Goal: Task Accomplishment & Management: Complete application form

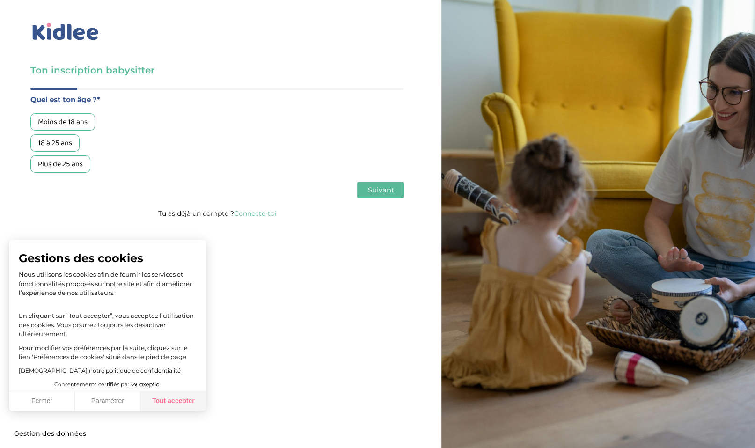
click at [184, 401] on button "Tout accepter" at bounding box center [173, 401] width 66 height 20
checkbox input "true"
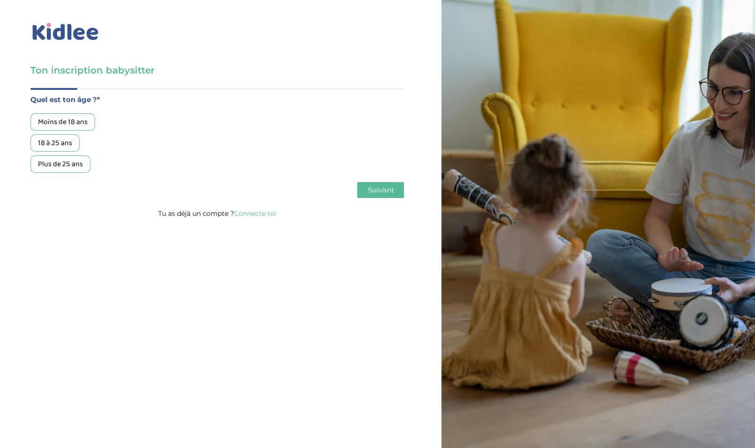
click at [78, 125] on div "Moins de 18 ans" at bounding box center [62, 121] width 65 height 17
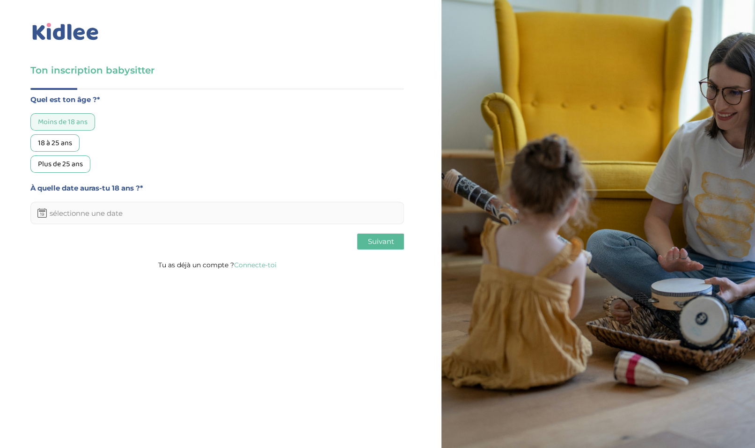
click at [114, 216] on input "text" at bounding box center [217, 213] width 374 height 22
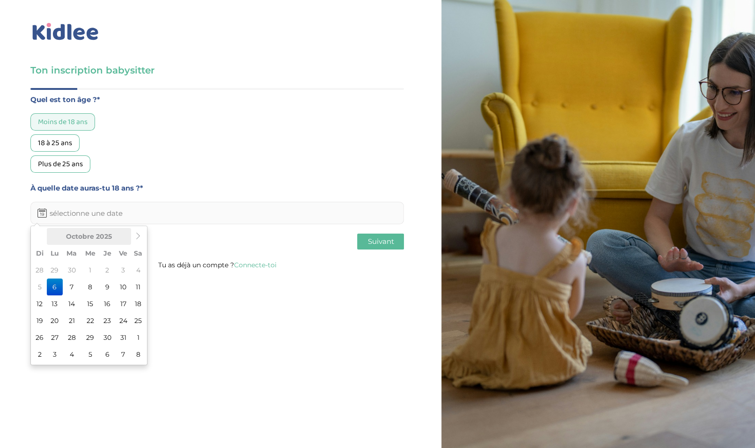
click at [87, 234] on th "Octobre 2025" at bounding box center [89, 236] width 84 height 17
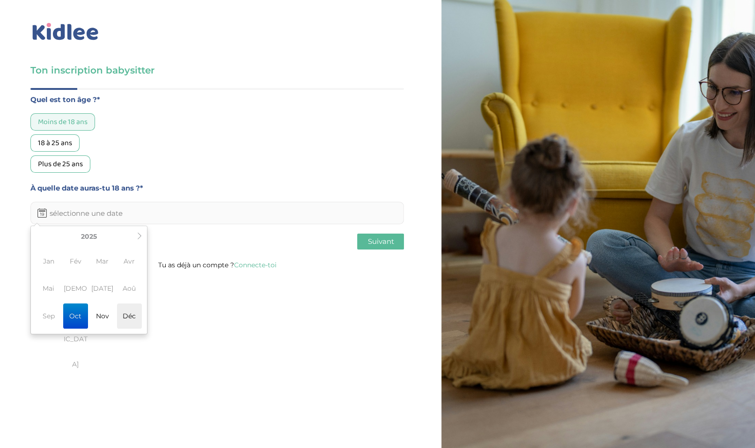
click at [130, 317] on span "Déc" at bounding box center [129, 315] width 25 height 25
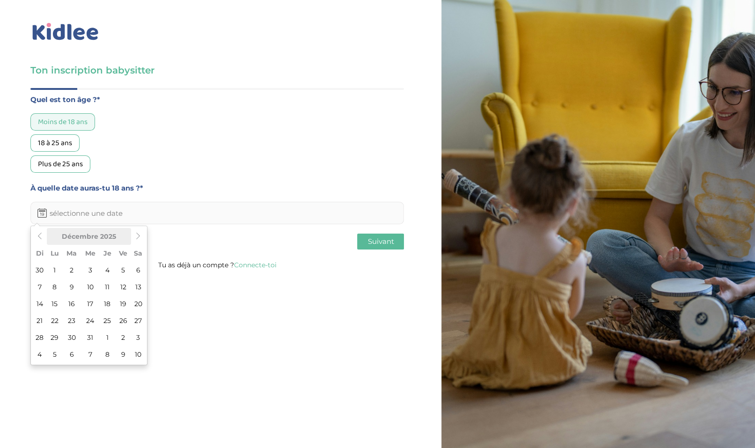
click at [82, 238] on th "Décembre 2025" at bounding box center [89, 236] width 84 height 17
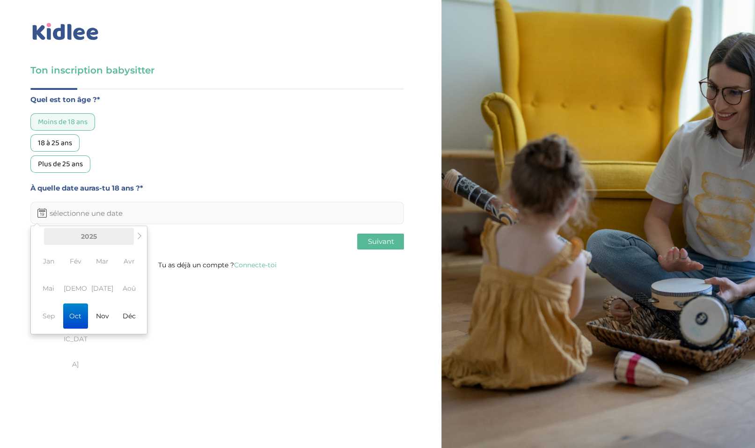
click at [87, 240] on th "2025" at bounding box center [89, 236] width 90 height 17
click at [95, 240] on th "2020-2029" at bounding box center [89, 236] width 90 height 17
click at [100, 238] on th "2020-2029" at bounding box center [89, 236] width 90 height 17
click at [140, 240] on th at bounding box center [139, 236] width 11 height 17
click at [37, 236] on icon at bounding box center [38, 236] width 7 height 7
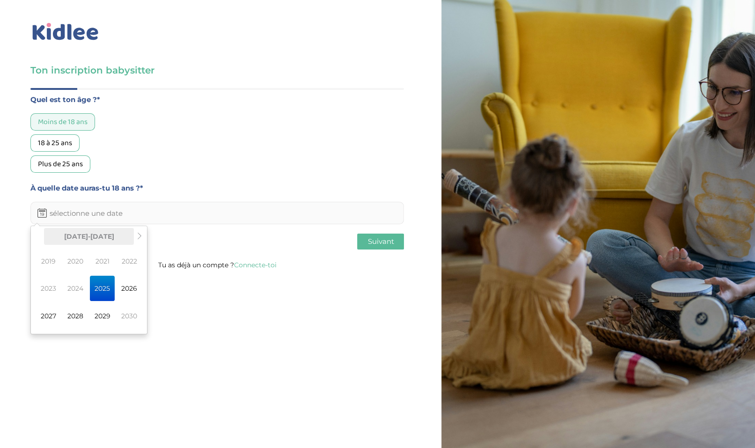
click at [44, 237] on th "2020-2029" at bounding box center [89, 236] width 90 height 17
click at [110, 289] on span "2025" at bounding box center [102, 288] width 25 height 25
click at [128, 318] on span "Déc" at bounding box center [129, 315] width 25 height 25
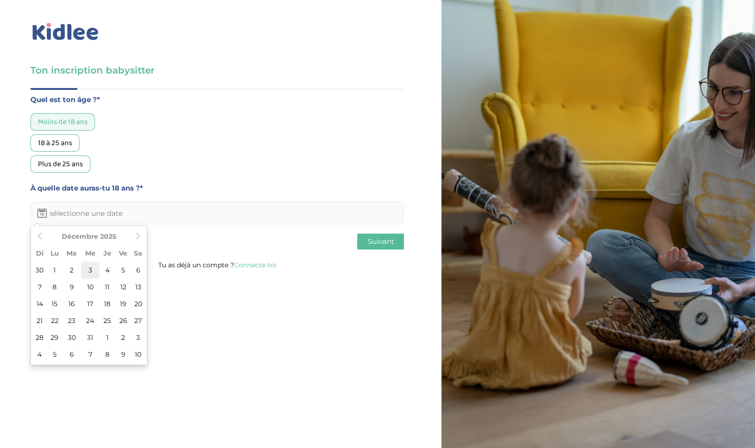
click at [88, 271] on td "3" at bounding box center [90, 270] width 18 height 17
type input "03-12-2025"
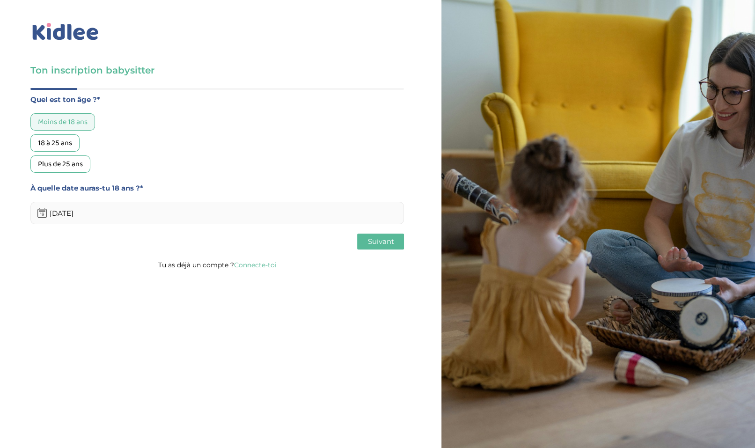
click at [394, 242] on button "Suivant" at bounding box center [380, 242] width 47 height 16
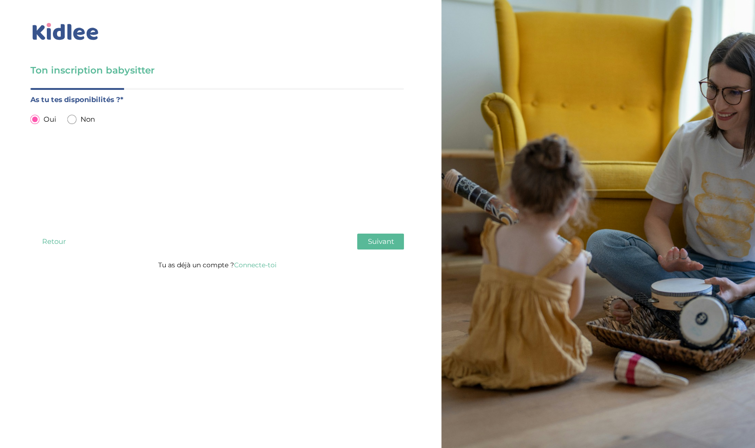
click at [378, 242] on span "Suivant" at bounding box center [380, 241] width 26 height 9
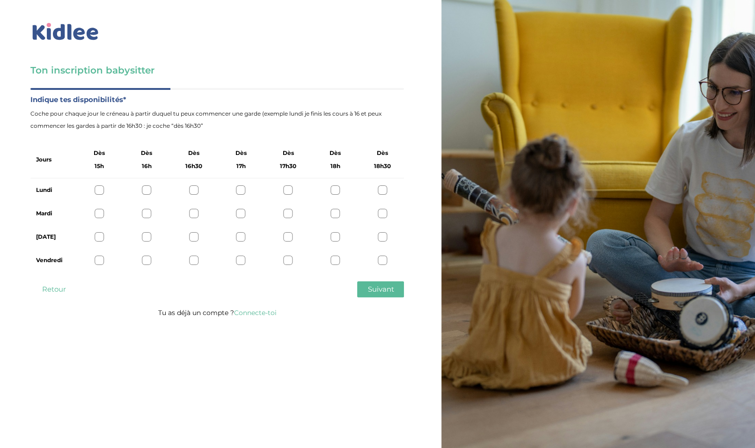
click at [383, 193] on div at bounding box center [382, 189] width 9 height 9
click at [388, 154] on span "Dès" at bounding box center [382, 153] width 11 height 12
click at [185, 127] on span "Coche pour chaque jour le créneau à partir duquel tu peux commencer une garde (…" at bounding box center [217, 120] width 374 height 24
click at [388, 196] on div "Lundi" at bounding box center [217, 189] width 374 height 23
click at [381, 192] on icon at bounding box center [382, 190] width 7 height 7
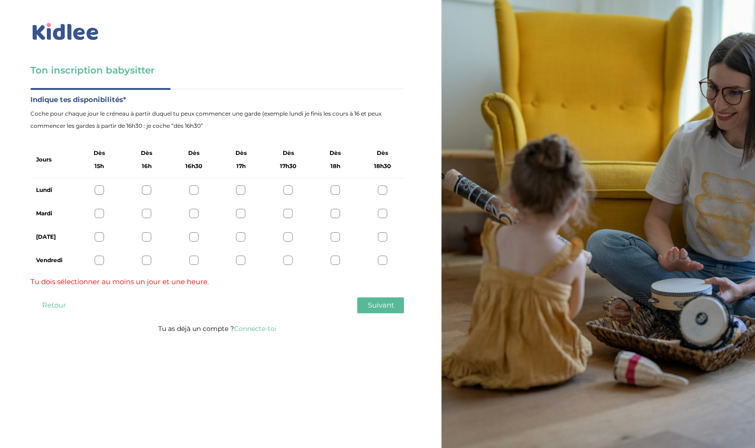
click at [99, 213] on div at bounding box center [99, 213] width 9 height 9
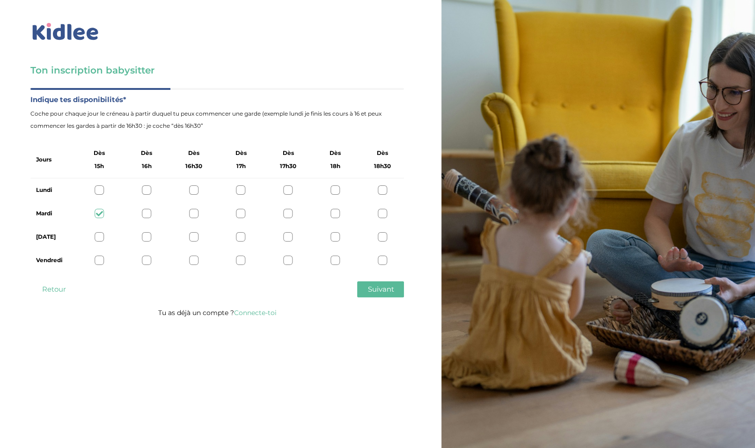
click at [144, 237] on div at bounding box center [146, 236] width 9 height 9
click at [383, 261] on div at bounding box center [382, 260] width 9 height 9
click at [16, 135] on div "Ton inscription babysitter Merci de vérifier que tous les champs sont remplis a…" at bounding box center [217, 161] width 448 height 323
click at [384, 191] on div at bounding box center [382, 189] width 9 height 9
click at [381, 285] on span "Suivant" at bounding box center [380, 289] width 26 height 9
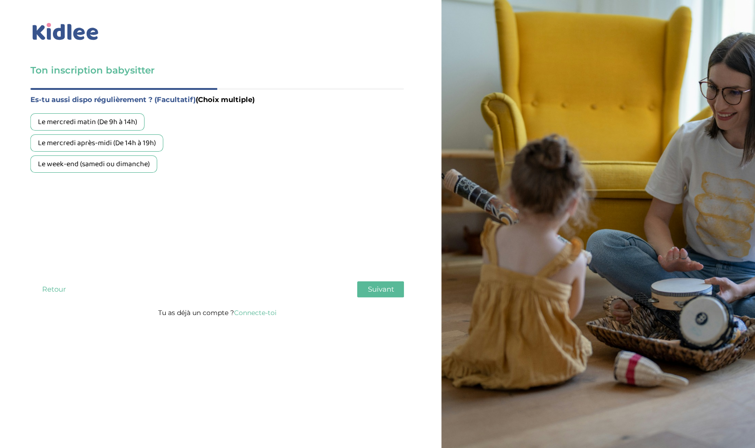
click at [380, 286] on span "Suivant" at bounding box center [380, 289] width 26 height 9
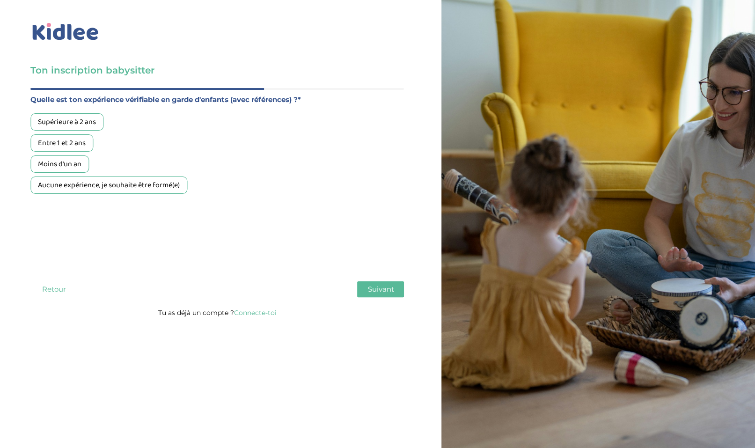
click at [56, 123] on div "Supérieure à 2 ans" at bounding box center [66, 121] width 73 height 17
click at [386, 292] on span "Suivant" at bounding box center [380, 289] width 26 height 9
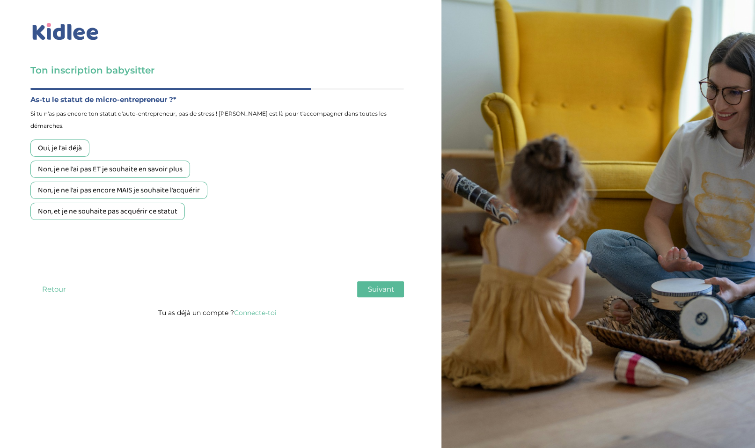
click at [115, 205] on div "Non, et je ne souhaite pas acquérir ce statut" at bounding box center [107, 211] width 154 height 17
click at [388, 290] on span "Suivant" at bounding box center [380, 289] width 26 height 9
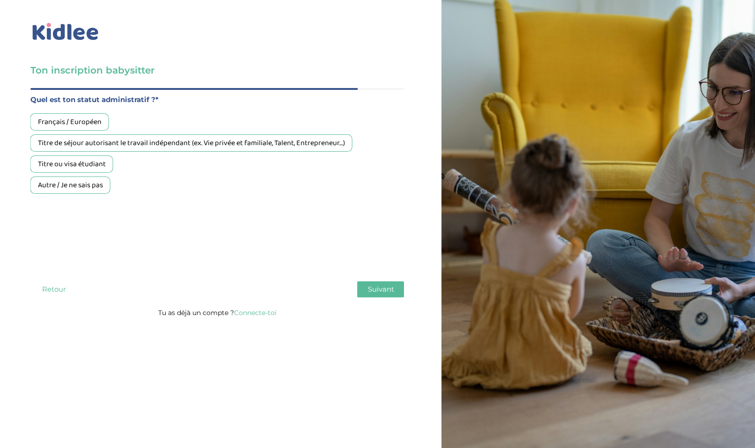
click at [70, 117] on div "Français / Européen" at bounding box center [69, 121] width 79 height 17
click at [393, 295] on button "Suivant" at bounding box center [380, 289] width 47 height 16
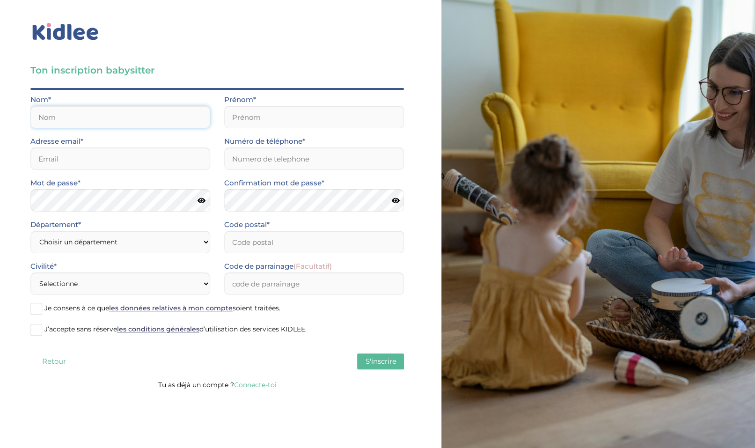
click at [165, 118] on input "text" at bounding box center [120, 117] width 180 height 22
type input "LEDEMENEY"
click at [243, 120] on input "text" at bounding box center [314, 117] width 180 height 22
type input "Sarah"
click at [125, 157] on input "email" at bounding box center [120, 158] width 180 height 22
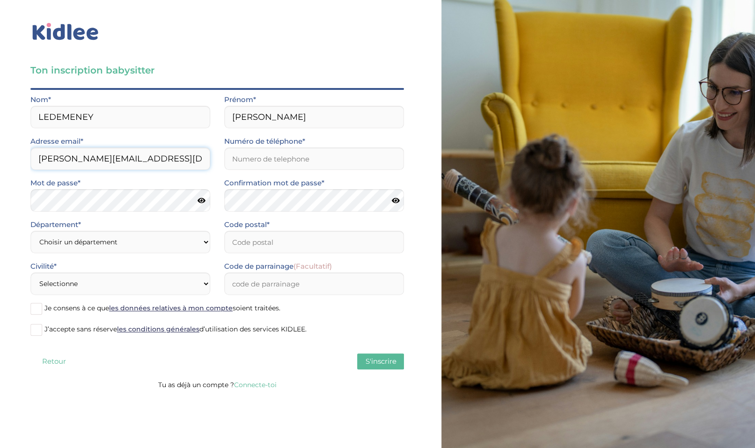
type input "sarah.ledemeney@gmail.com"
click at [286, 163] on input "Numéro de téléphone*" at bounding box center [314, 158] width 180 height 22
type input "à"
type input "0664784326"
click at [201, 199] on icon at bounding box center [202, 200] width 8 height 7
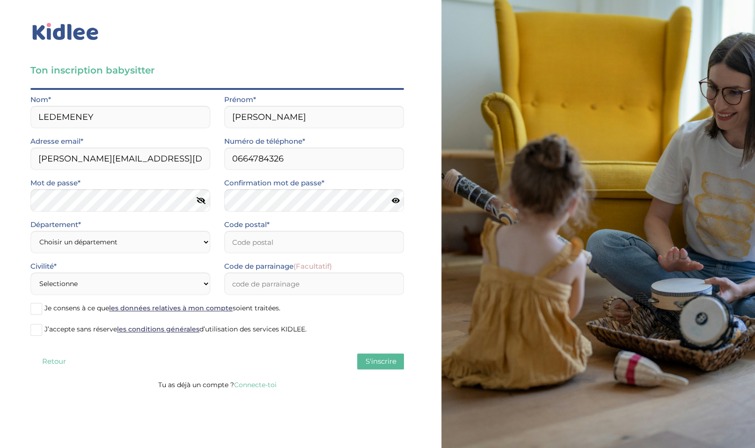
click at [201, 199] on icon at bounding box center [201, 200] width 9 height 7
click at [30, 231] on select "Choisir un département Paris (75) Hauts-de-Seine (92) Yvelines (78) Val-de-Marn…" at bounding box center [120, 242] width 180 height 22
select select "75"
click option "Paris (75)" at bounding box center [0, 0] width 0 height 0
click at [291, 245] on input "Code postal*" at bounding box center [314, 242] width 180 height 22
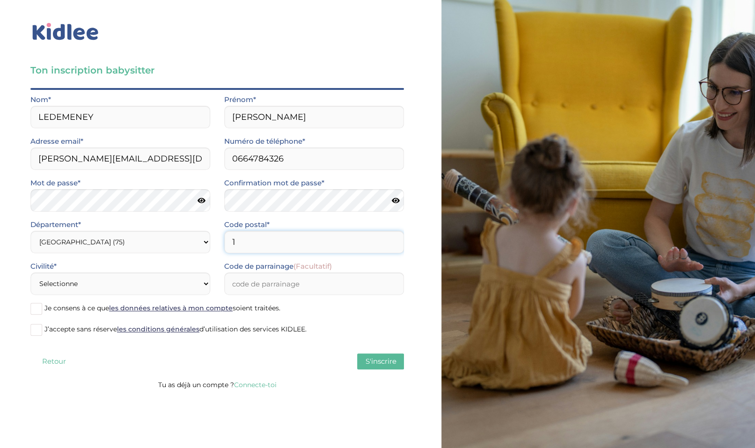
type input "1"
click at [390, 242] on input "1" at bounding box center [314, 242] width 180 height 22
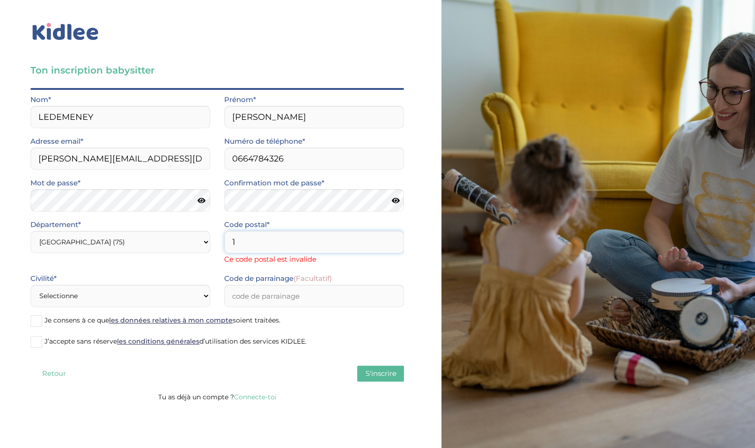
drag, startPoint x: 334, startPoint y: 242, endPoint x: 232, endPoint y: 239, distance: 102.1
click at [232, 239] on input "1" at bounding box center [314, 242] width 180 height 22
type input "75014"
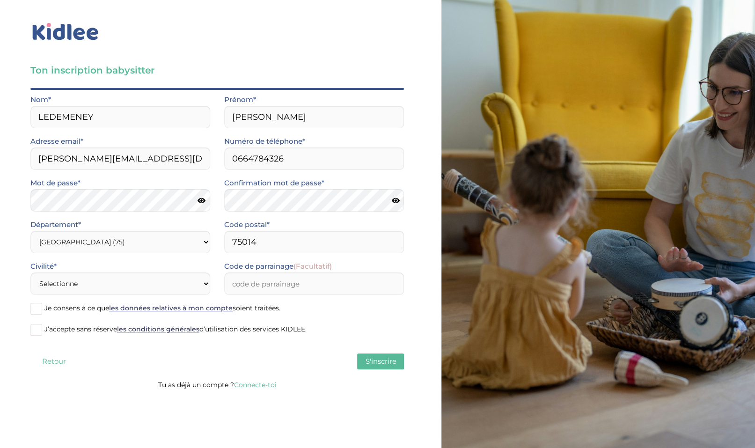
click at [312, 270] on form "Nom* LEDEMENEY Prénom* Sarah Adresse email* sarah.ledemeney@gmail.com Numéro de…" at bounding box center [217, 219] width 374 height 250
click at [30, 272] on select "Selectionne Mr Mme" at bounding box center [120, 283] width 180 height 22
select select "1"
click option "Mme" at bounding box center [0, 0] width 0 height 0
click at [277, 284] on input "Code de parrainage (Facultatif)" at bounding box center [314, 283] width 180 height 22
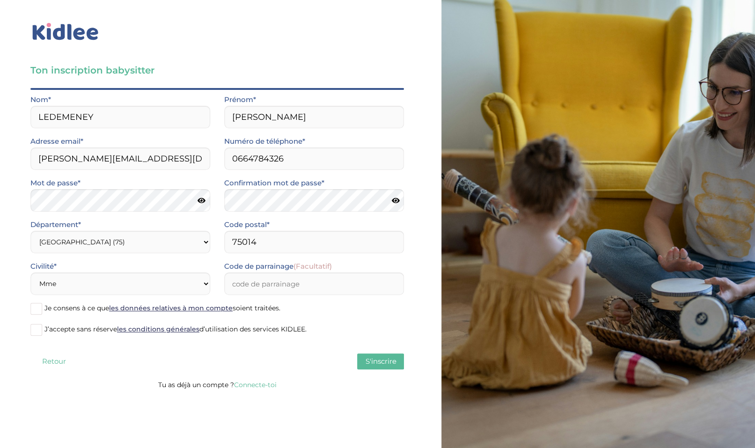
click at [37, 305] on span at bounding box center [36, 309] width 12 height 12
click at [0, 0] on input "Je consens à ce que les données relatives à mon compte soient traitées." at bounding box center [0, 0] width 0 height 0
click at [39, 330] on span at bounding box center [36, 330] width 12 height 12
click at [0, 0] on input "J’accepte sans réserve les conditions générales d’utilisation des services KIDL…" at bounding box center [0, 0] width 0 height 0
click at [381, 364] on span "S'inscrire" at bounding box center [380, 361] width 31 height 9
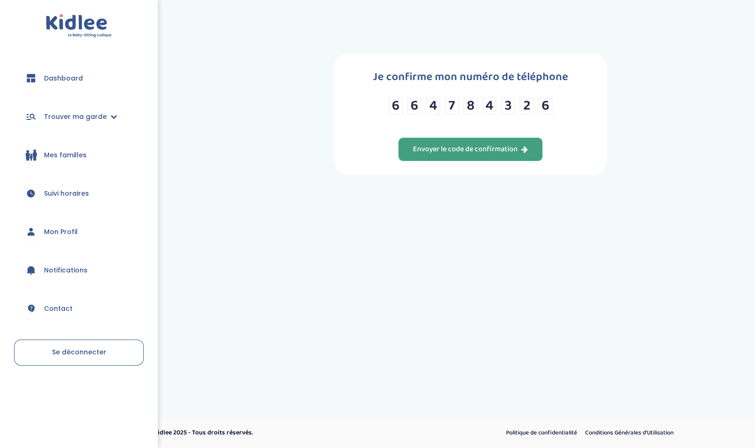
click at [462, 148] on button "Envoyer le code de confirmation" at bounding box center [470, 149] width 144 height 23
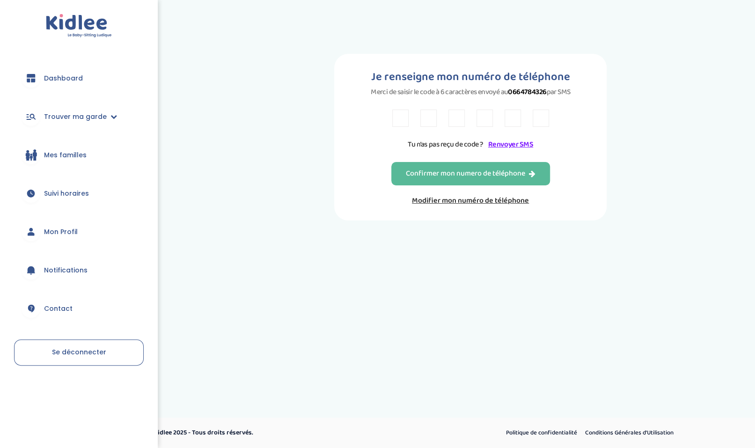
click at [400, 124] on input "text" at bounding box center [400, 118] width 16 height 17
type input "8"
type input "W"
type input "2"
type input "L"
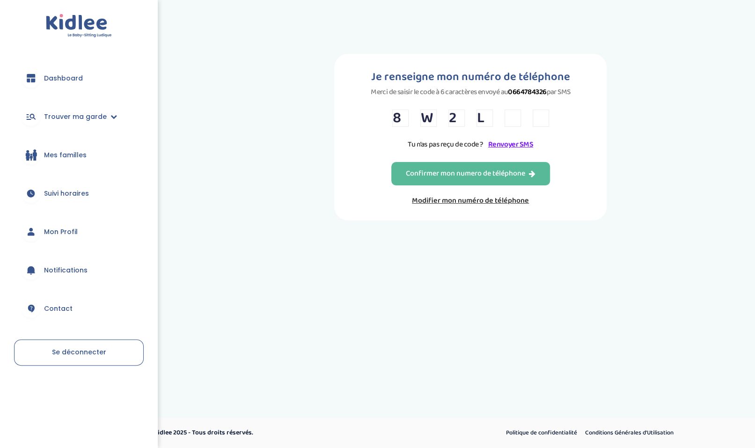
type input "V"
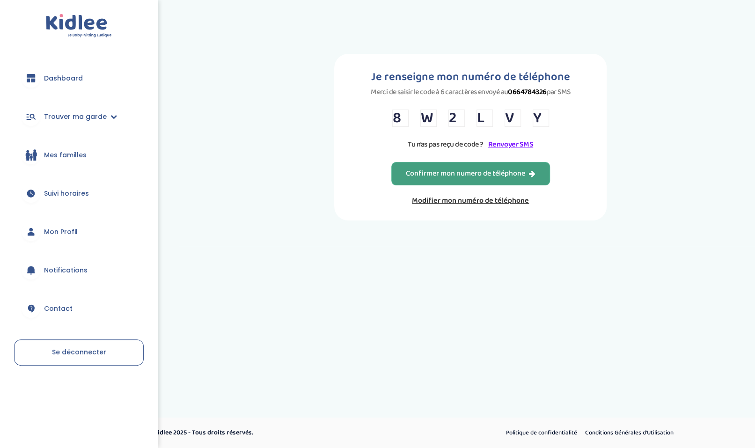
type input "Y"
click at [447, 179] on div "Confirmer mon numero de téléphone" at bounding box center [471, 174] width 130 height 11
